Goal: Transaction & Acquisition: Book appointment/travel/reservation

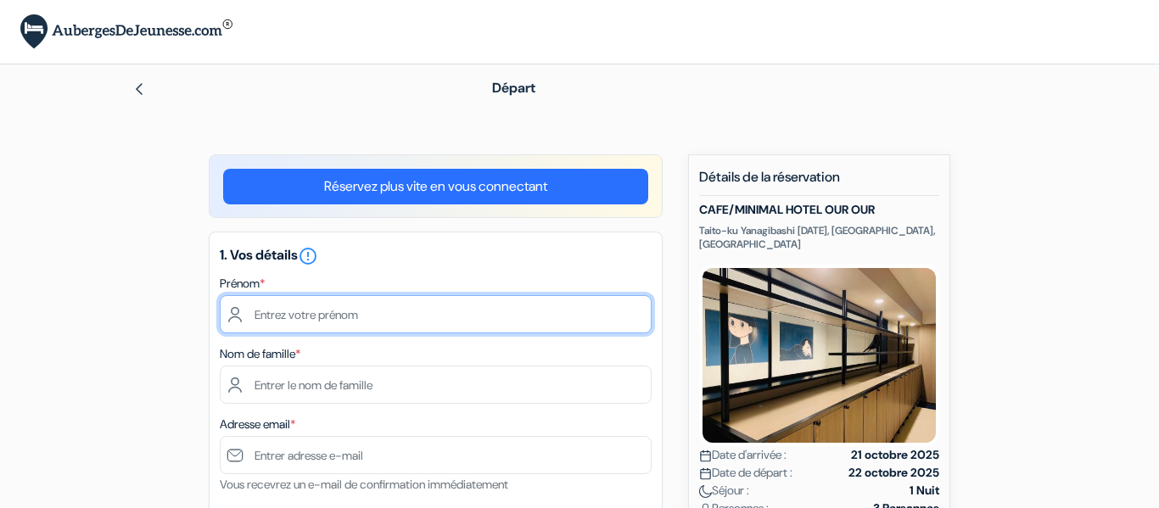
click at [526, 302] on input "text" at bounding box center [436, 314] width 432 height 38
type input "Anaël"
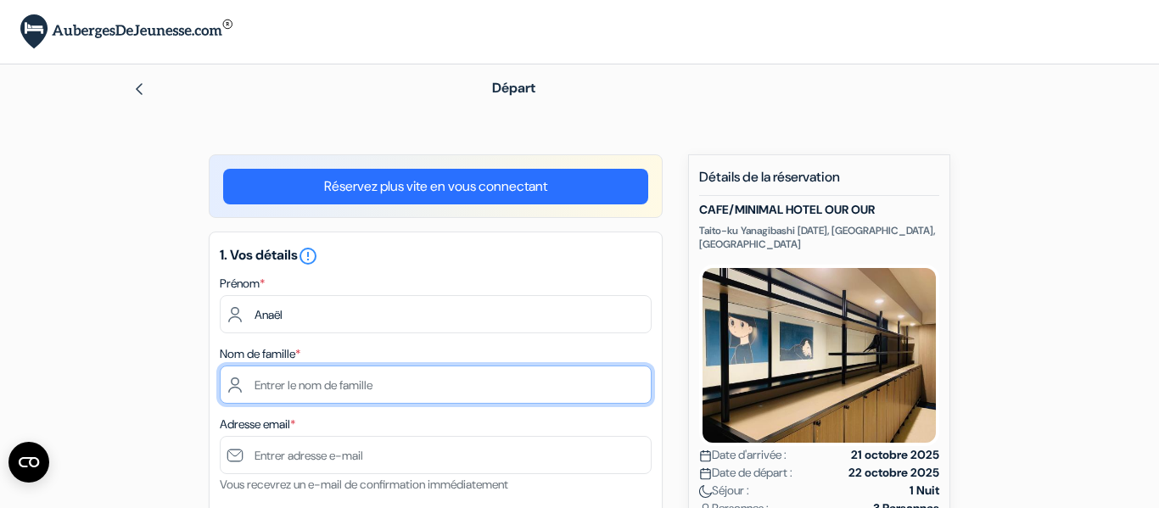
type input "Tourlourat"
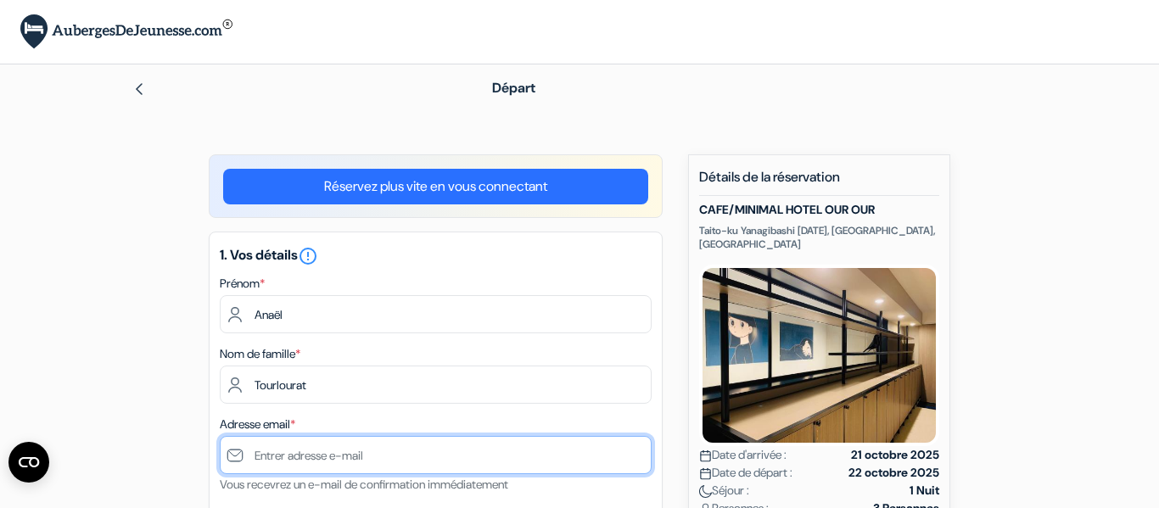
type input "[EMAIL_ADDRESS][DOMAIN_NAME]"
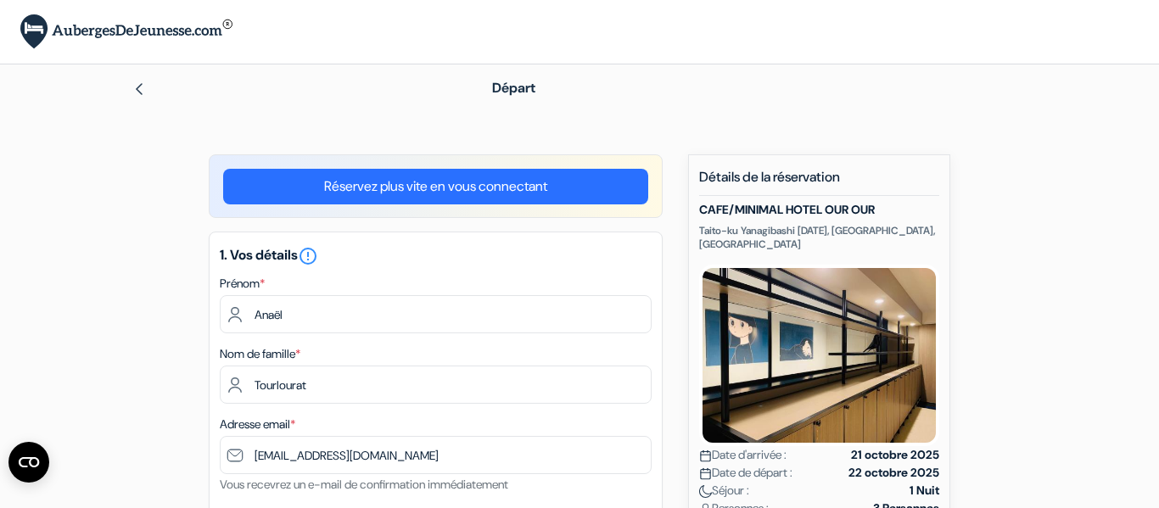
type input "[PHONE_NUMBER]"
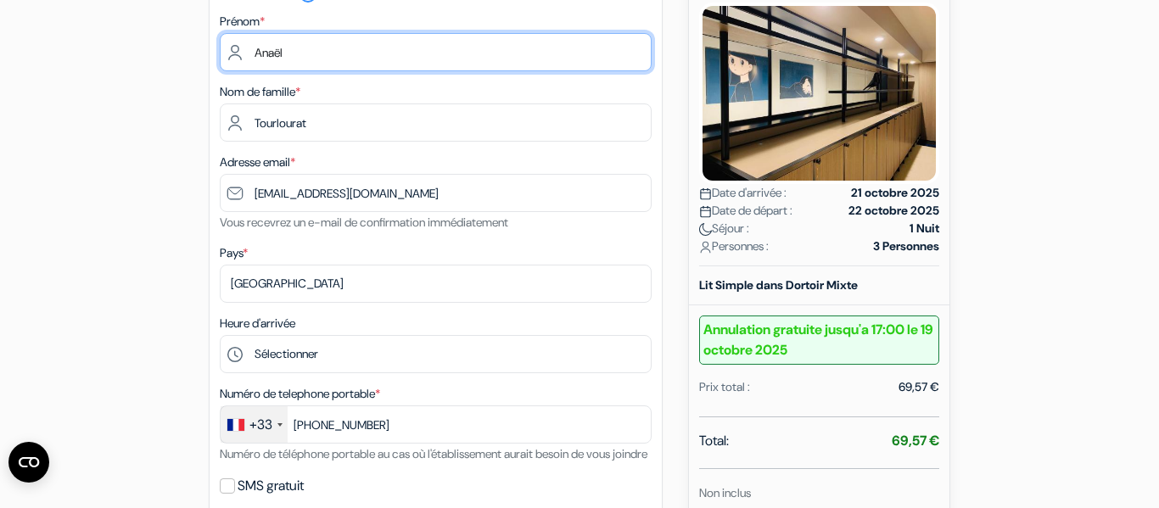
scroll to position [264, 0]
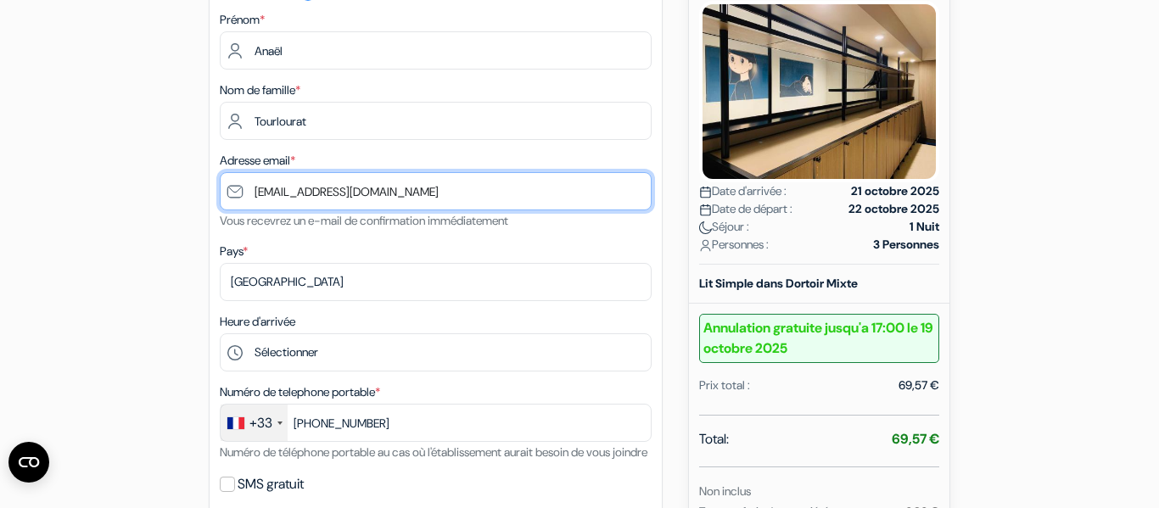
drag, startPoint x: 304, startPoint y: 197, endPoint x: 232, endPoint y: 184, distance: 72.4
click at [232, 184] on input "[EMAIL_ADDRESS][DOMAIN_NAME]" at bounding box center [436, 191] width 432 height 38
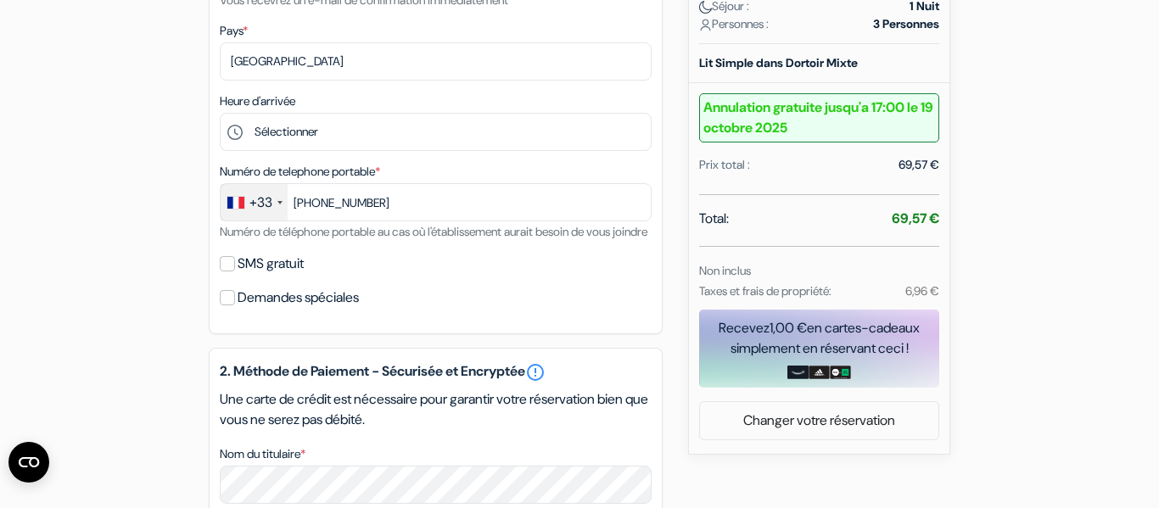
scroll to position [422, 0]
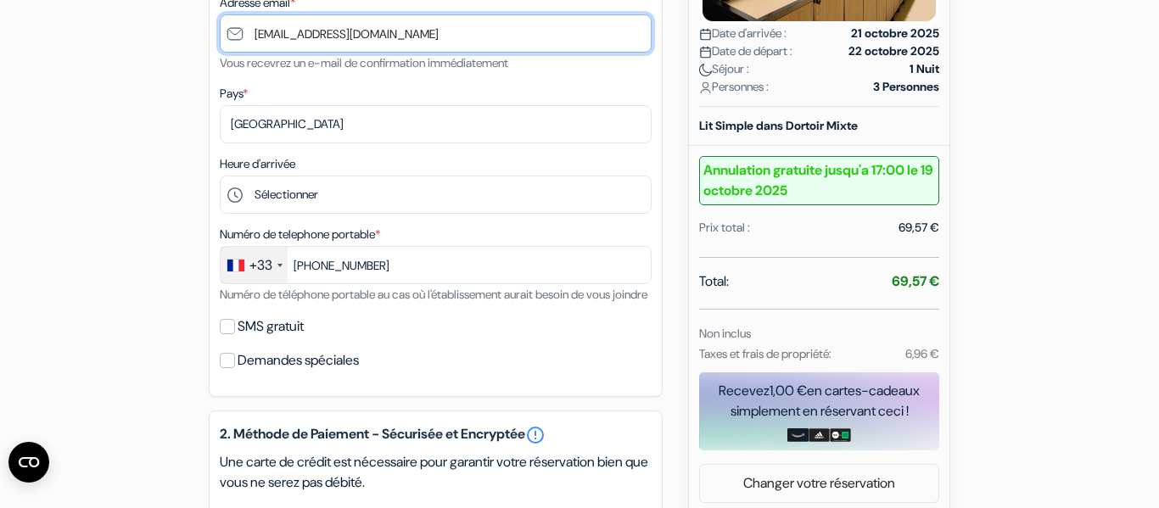
type input "[EMAIL_ADDRESS][DOMAIN_NAME]"
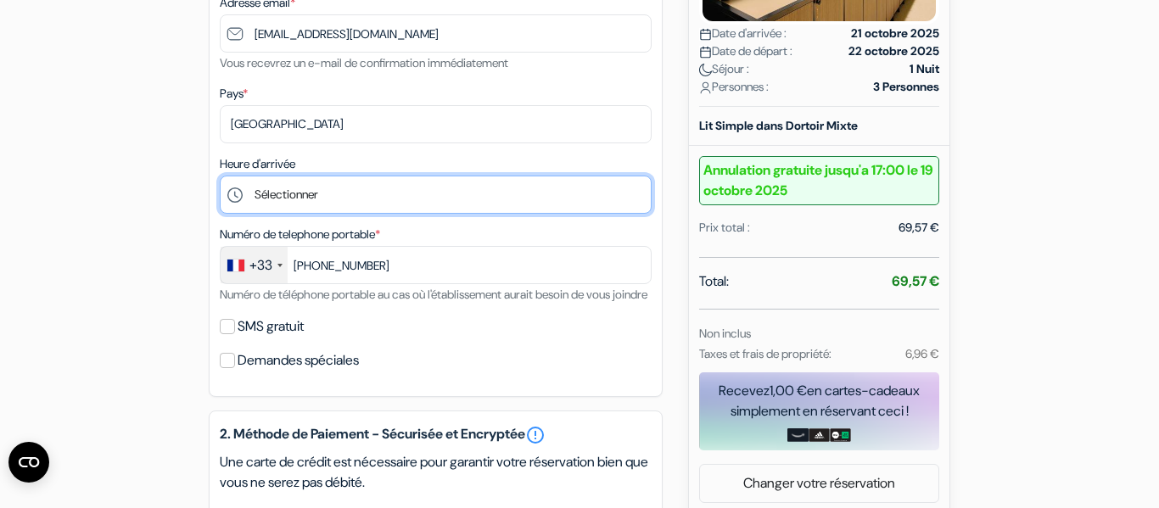
click at [338, 194] on select "Sélectionner 16:00 17:00 18:00 19:00 20:00 21:00 22:00 23:00 0:00" at bounding box center [436, 195] width 432 height 38
click at [220, 176] on select "Sélectionner 16:00 17:00 18:00 19:00 20:00 21:00 22:00 23:00 0:00" at bounding box center [436, 195] width 432 height 38
click at [503, 208] on select "Sélectionner 16:00 17:00 18:00 19:00 20:00 21:00 22:00 23:00 0:00" at bounding box center [436, 195] width 432 height 38
click at [220, 176] on select "Sélectionner 16:00 17:00 18:00 19:00 20:00 21:00 22:00 23:00 0:00" at bounding box center [436, 195] width 432 height 38
click at [442, 196] on select "Sélectionner 16:00 17:00 18:00 19:00 20:00 21:00 22:00 23:00 0:00" at bounding box center [436, 195] width 432 height 38
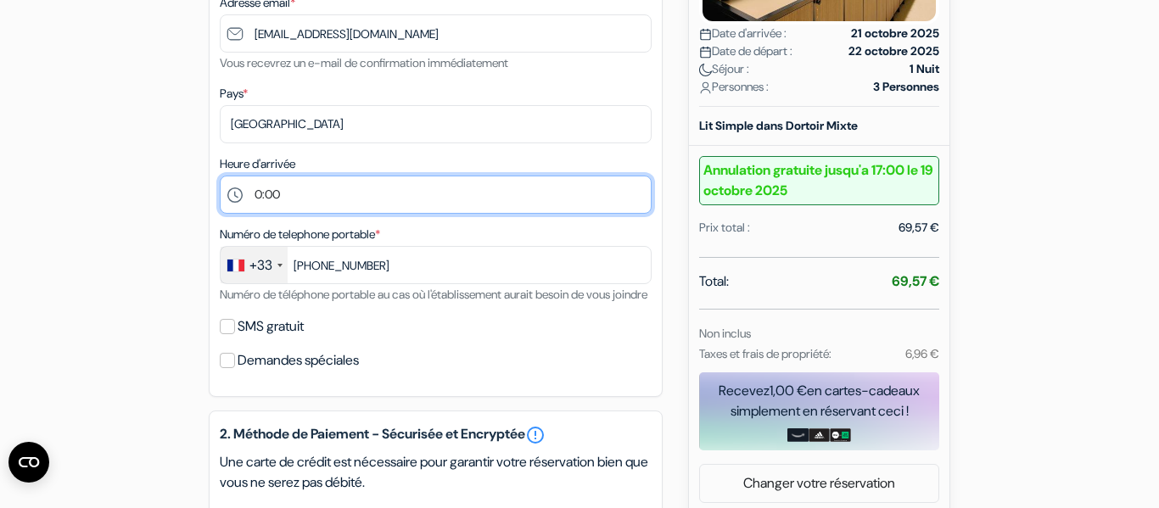
select select "23"
click at [220, 176] on select "Sélectionner 16:00 17:00 18:00 19:00 20:00 21:00 22:00 23:00 0:00" at bounding box center [436, 195] width 432 height 38
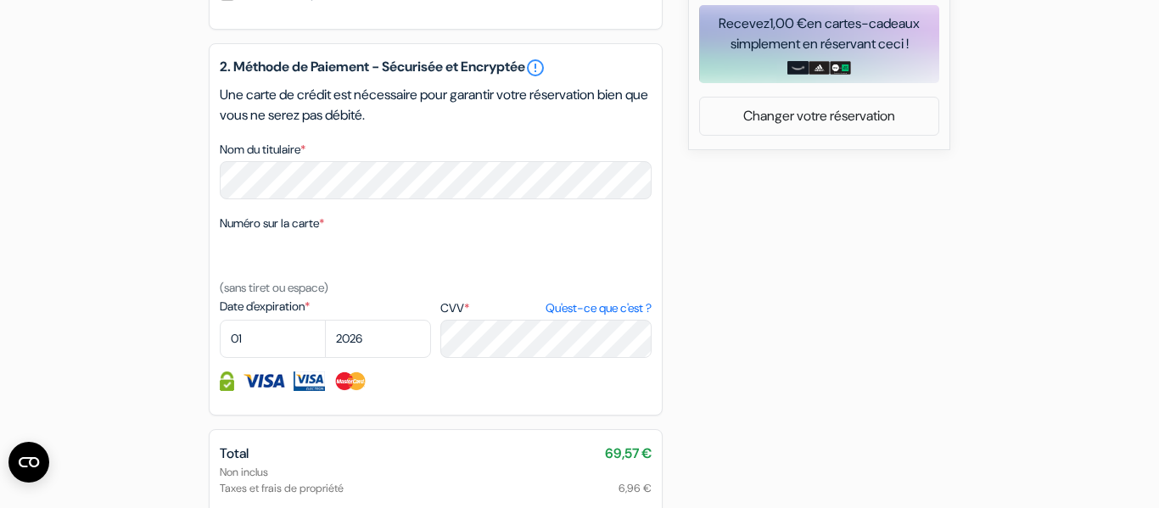
scroll to position [792, 0]
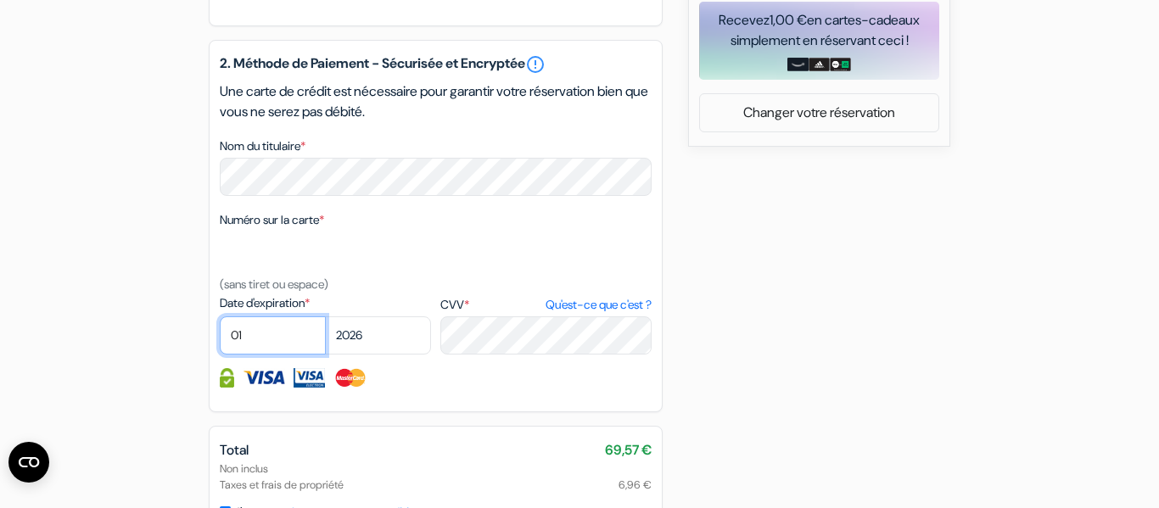
select select "11"
select select "2025"
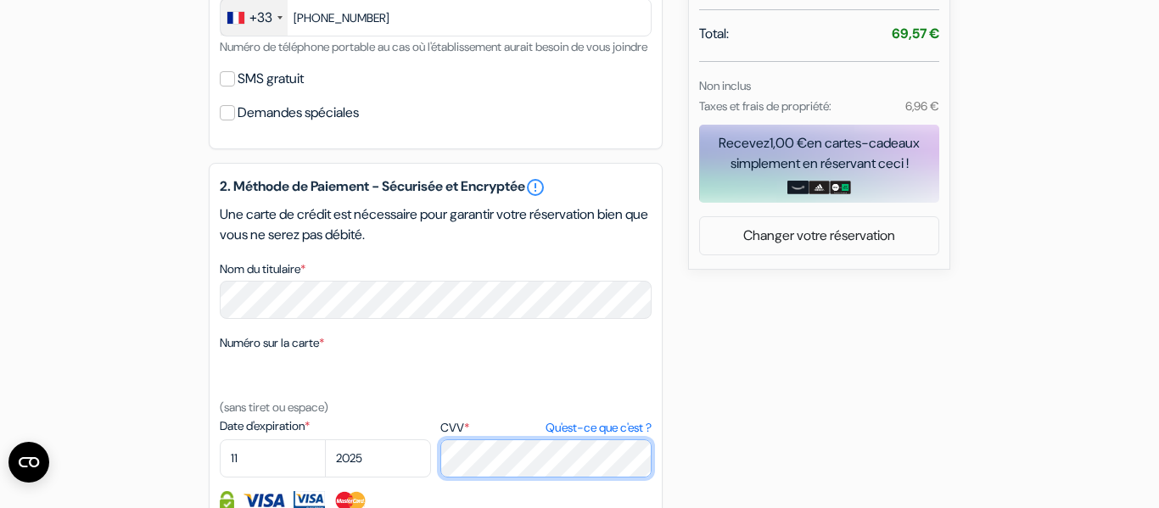
scroll to position [977, 0]
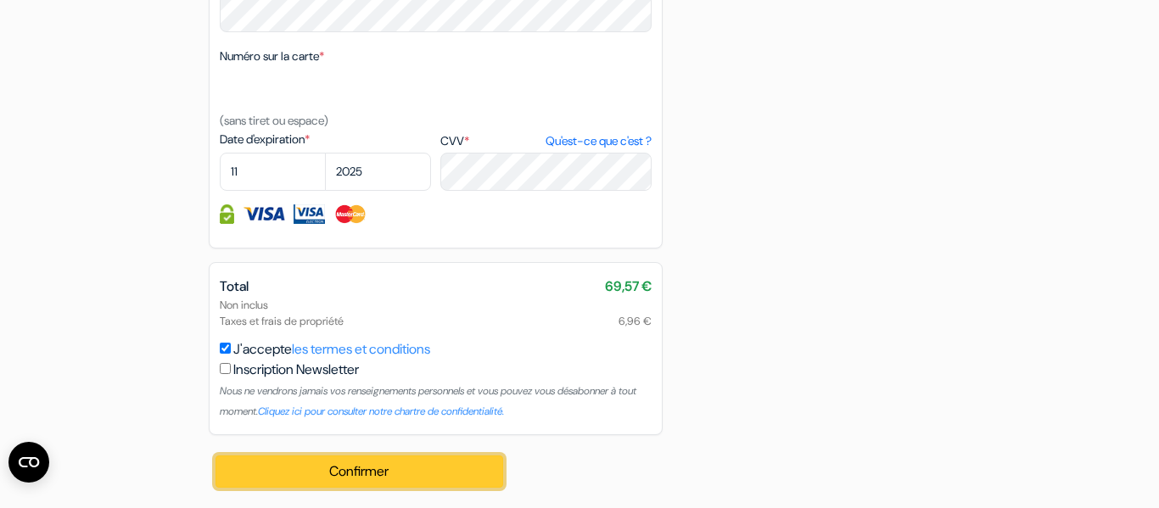
click at [446, 466] on button "Confirmer Loading..." at bounding box center [360, 472] width 288 height 32
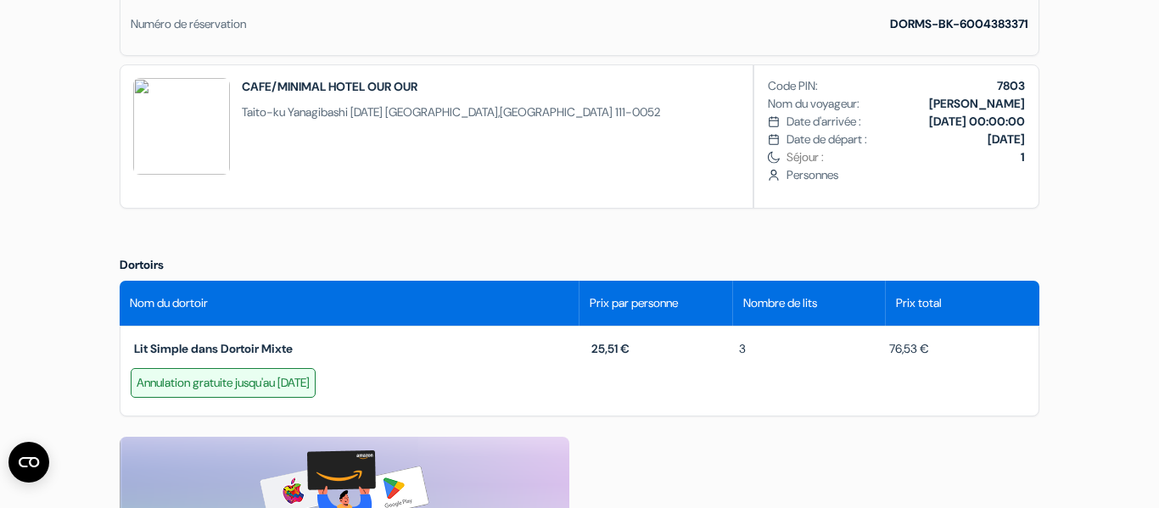
scroll to position [546, 0]
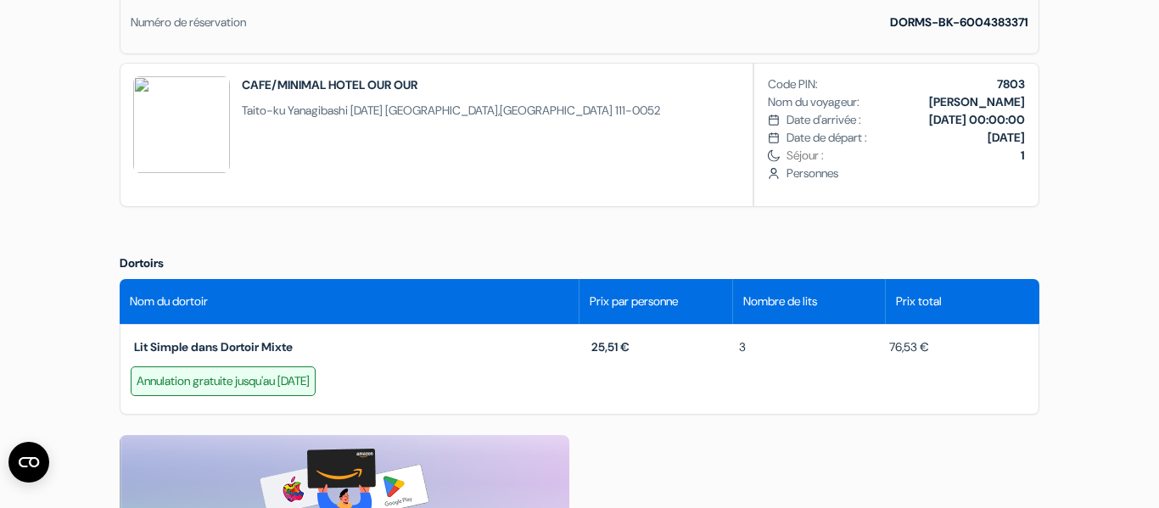
drag, startPoint x: 880, startPoint y: 343, endPoint x: 936, endPoint y: 347, distance: 56.2
click at [936, 347] on div "76,53 €" at bounding box center [953, 348] width 149 height 18
copy span "76,53 €"
